Goal: Navigation & Orientation: Find specific page/section

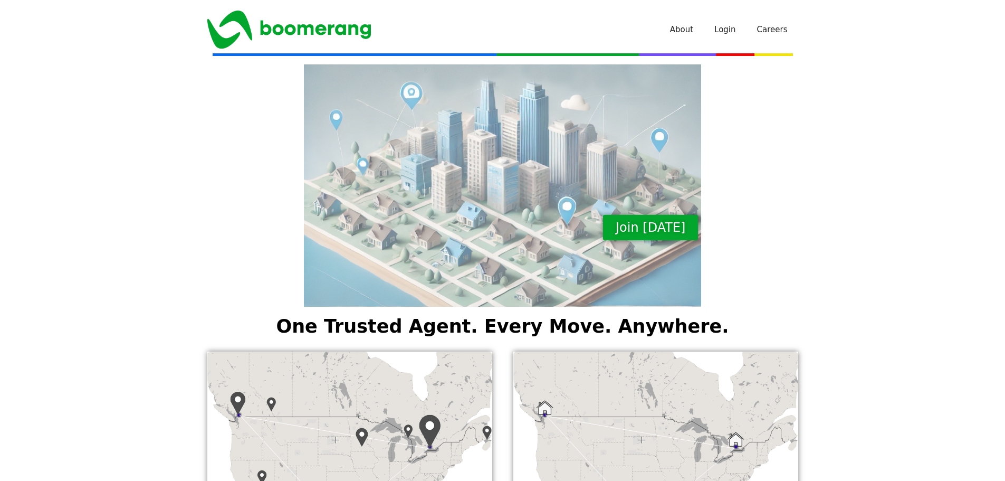
click at [335, 28] on div at bounding box center [502, 166] width 601 height 310
click at [226, 29] on div at bounding box center [502, 166] width 601 height 310
click at [690, 36] on link "About" at bounding box center [681, 30] width 44 height 32
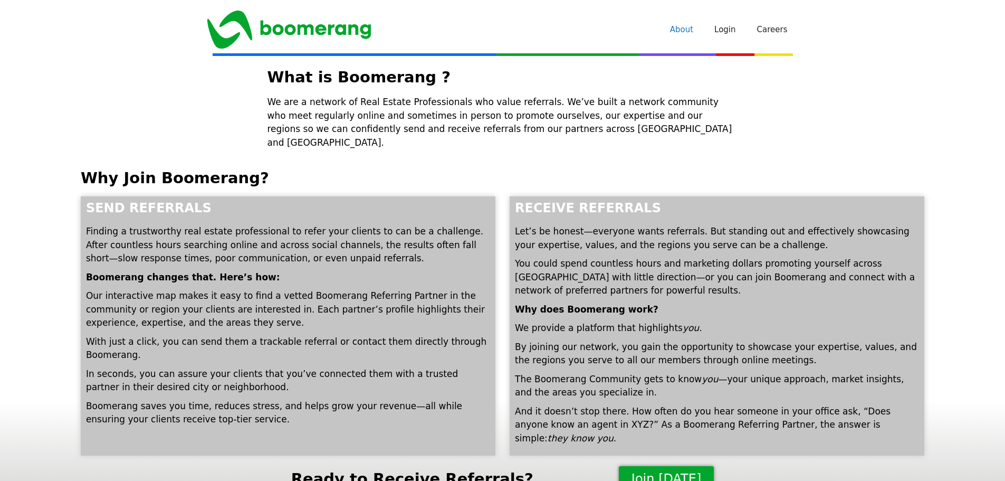
click at [293, 26] on img "Site" at bounding box center [289, 30] width 164 height 38
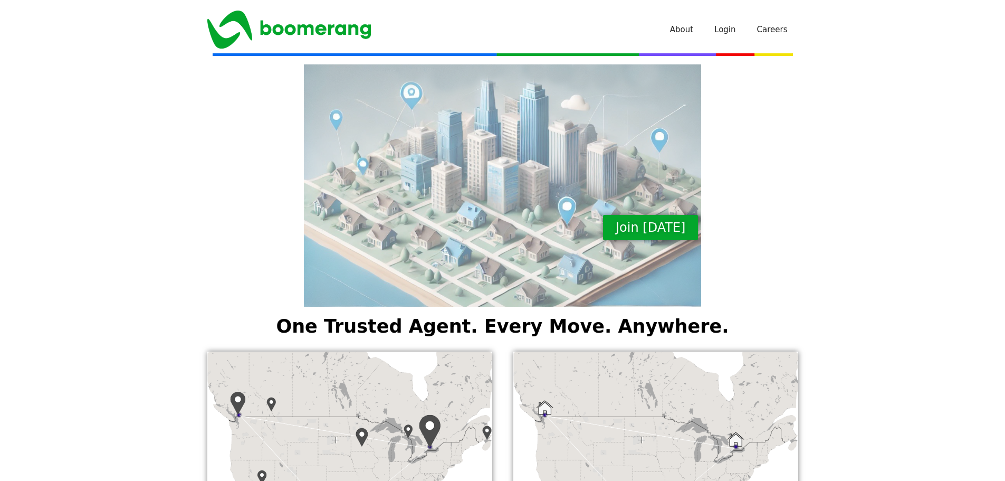
click at [814, 231] on div "Join [DATE]" at bounding box center [502, 185] width 1005 height 252
click at [155, 179] on div "Join [DATE]" at bounding box center [502, 185] width 1005 height 252
click at [333, 32] on div at bounding box center [502, 166] width 601 height 310
click at [692, 34] on link "About" at bounding box center [681, 30] width 44 height 32
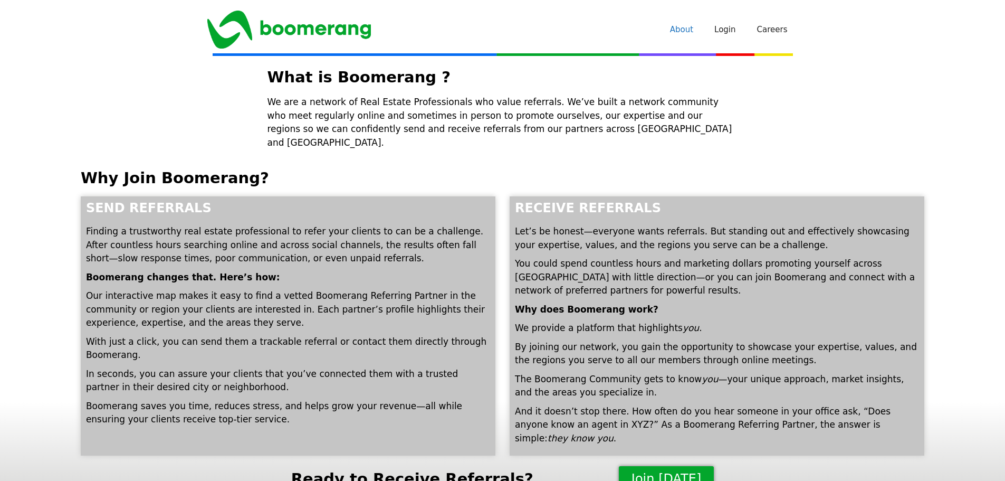
click at [300, 31] on img "Site" at bounding box center [289, 30] width 164 height 38
